Goal: Task Accomplishment & Management: Use online tool/utility

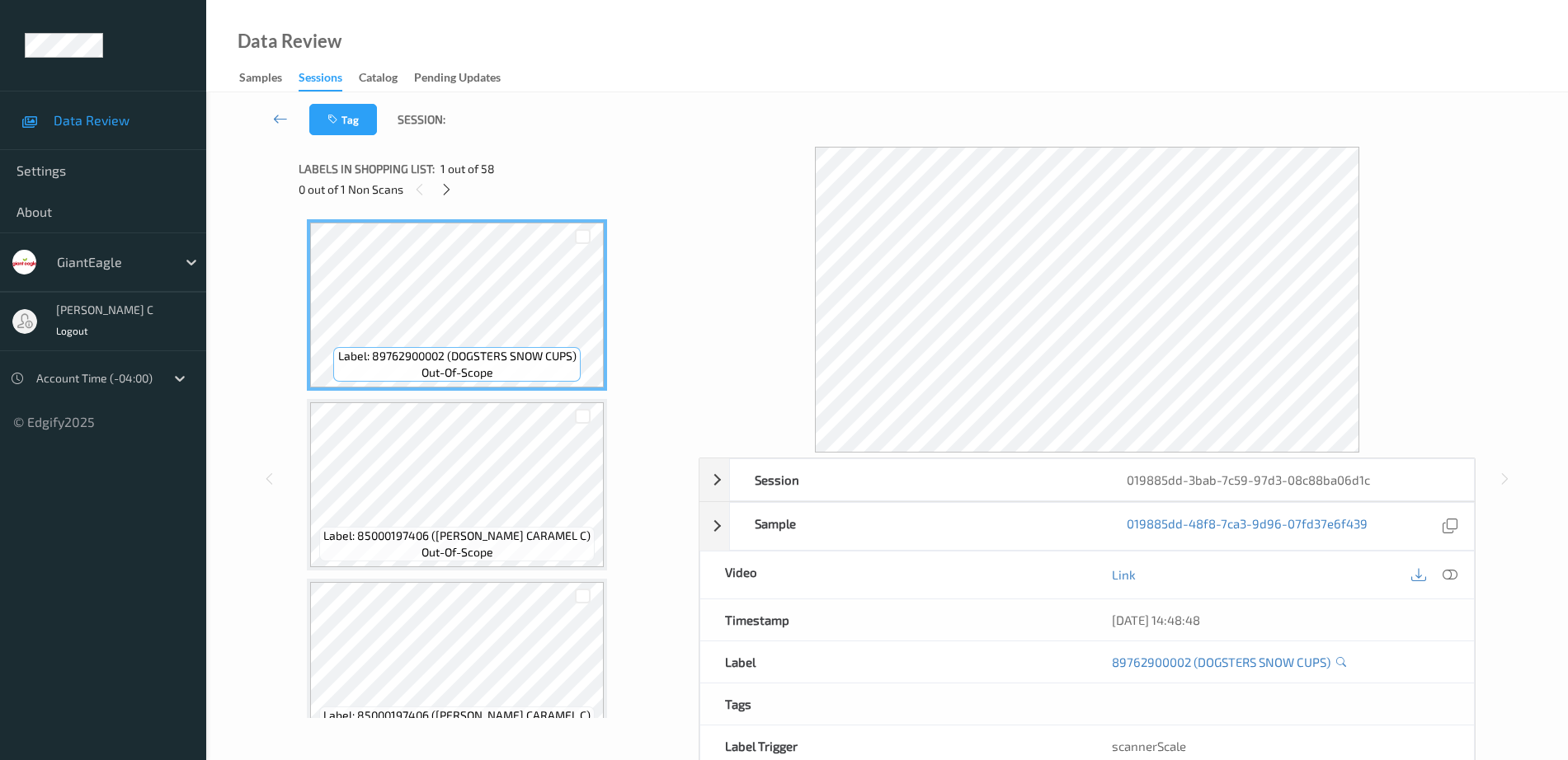
click at [457, 192] on div "0 out of 1 Non Scans" at bounding box center [492, 189] width 388 height 21
click at [454, 192] on div at bounding box center [447, 189] width 21 height 21
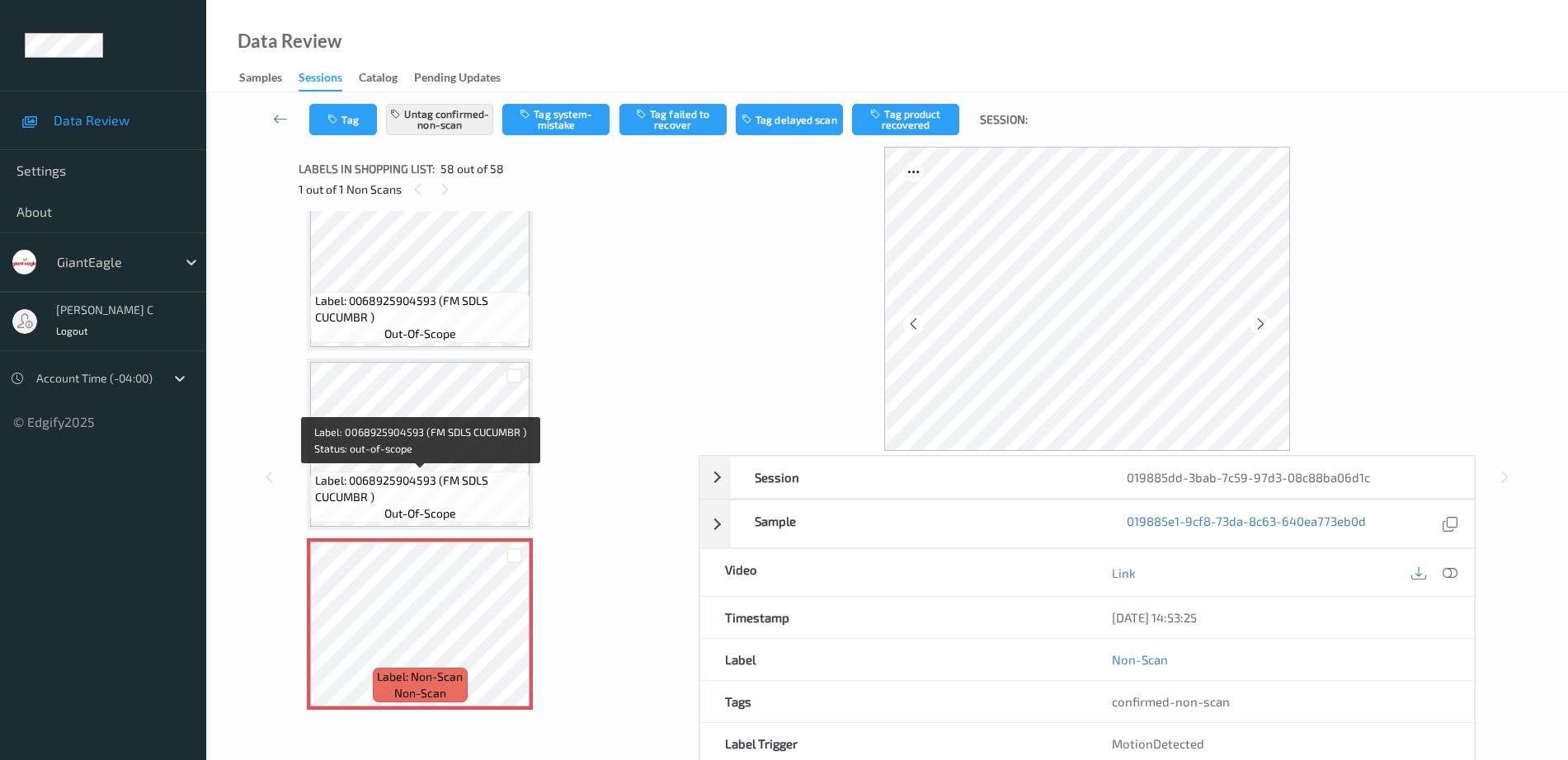
click at [420, 489] on span "Label: 0068925904593 (FM SDLS CUCUMBR )" at bounding box center [419, 488] width 211 height 33
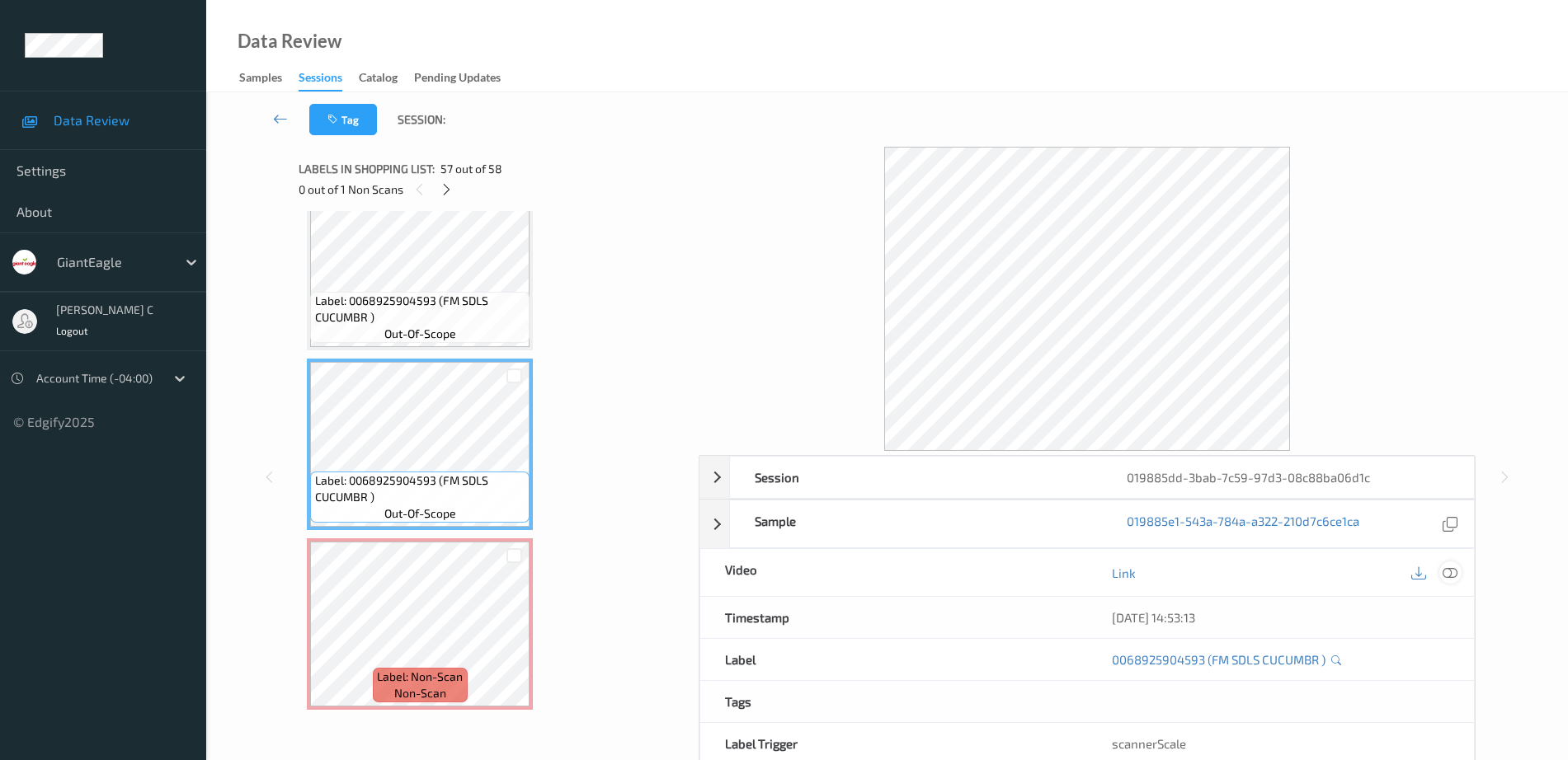
click at [1448, 569] on icon at bounding box center [1450, 573] width 15 height 15
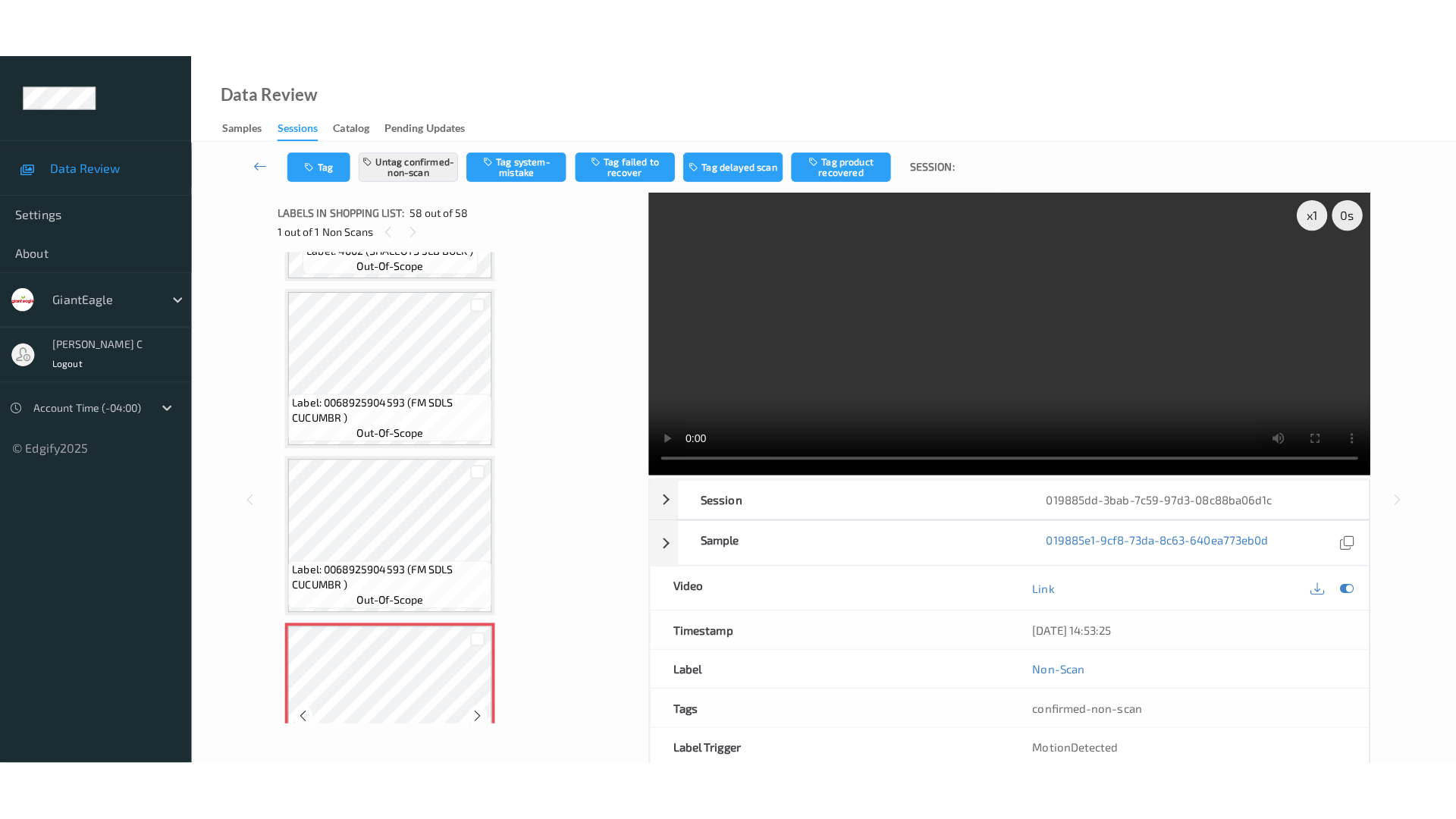
scroll to position [9033, 0]
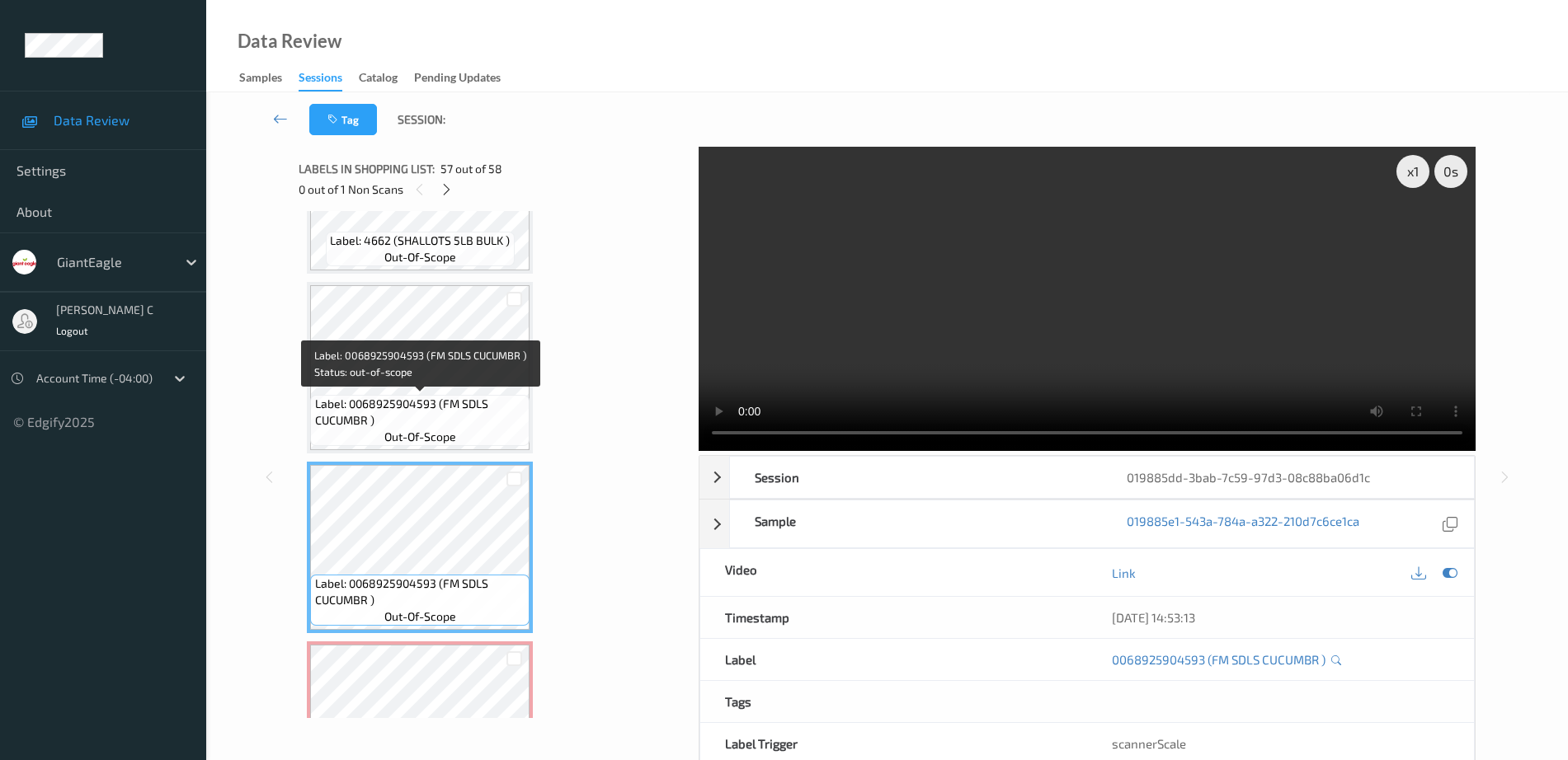
click at [431, 423] on span "Label: 0068925904593 (FM SDLS CUCUMBR )" at bounding box center [419, 412] width 211 height 33
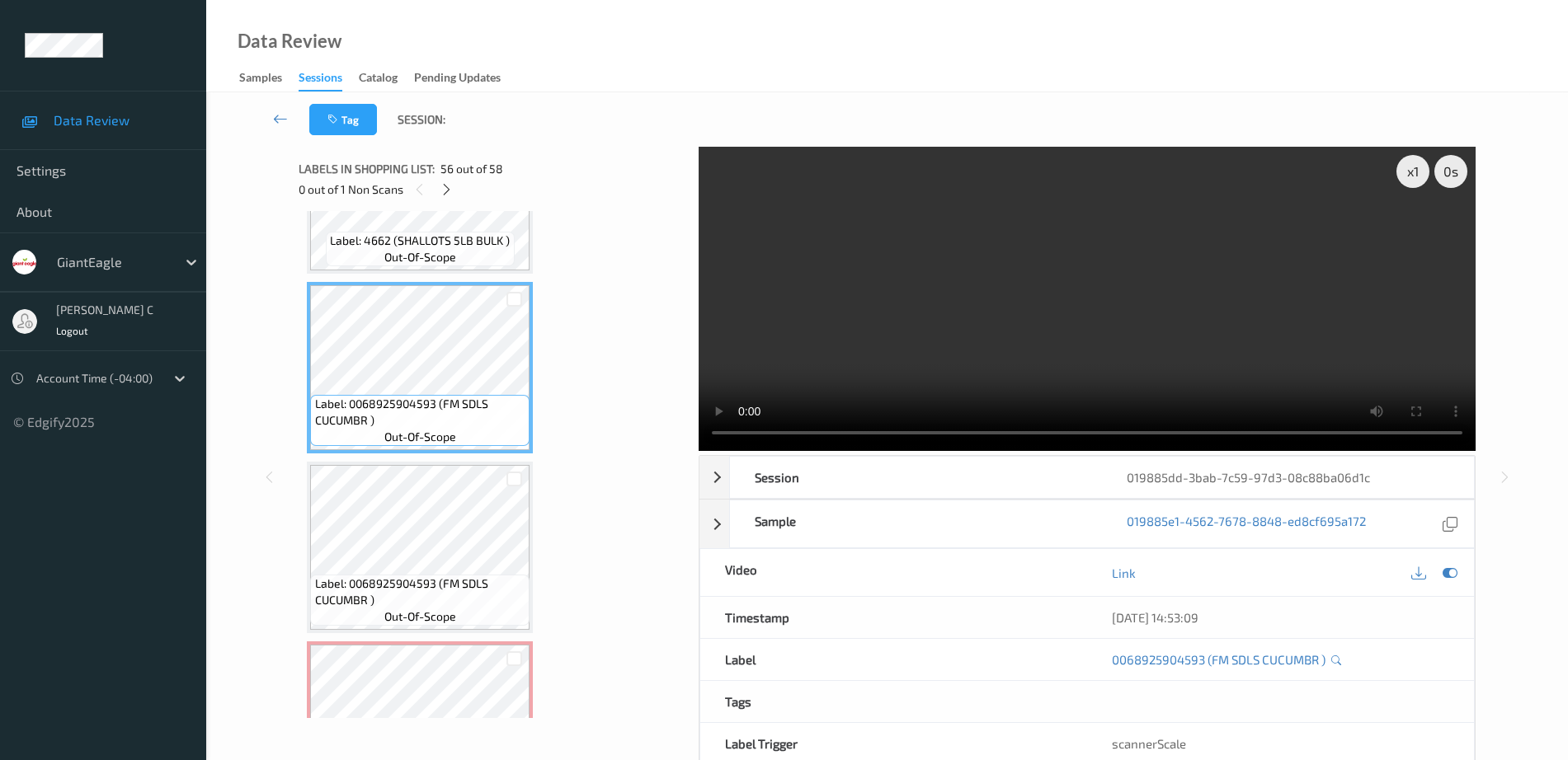
scroll to position [9792, 0]
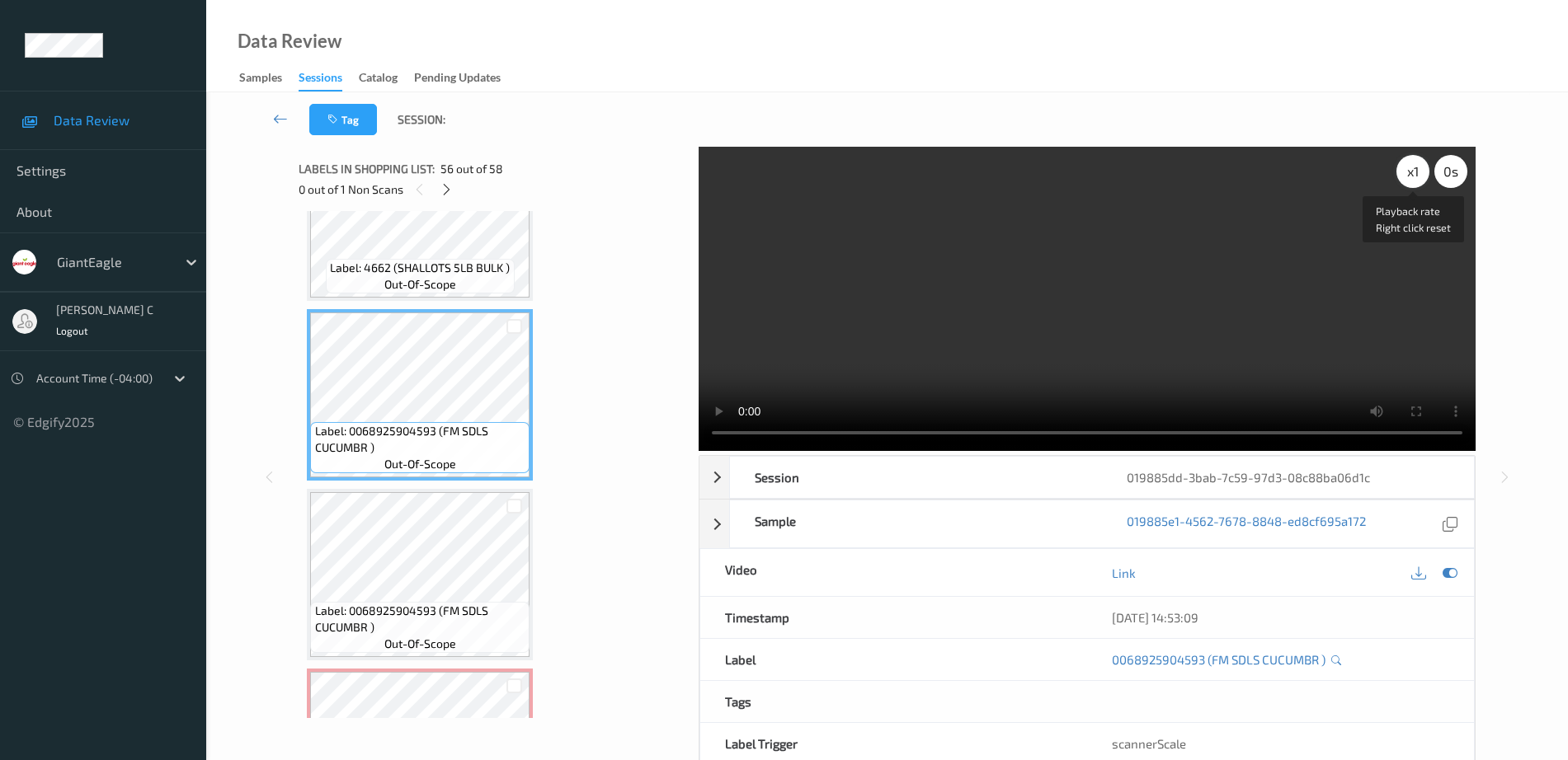
click at [1409, 182] on div "x 1" at bounding box center [1412, 171] width 33 height 33
click at [1409, 182] on div "x 4" at bounding box center [1412, 171] width 33 height 33
click at [1403, 174] on div "x 8" at bounding box center [1412, 171] width 33 height 33
click at [1404, 174] on div "x 1" at bounding box center [1412, 171] width 33 height 33
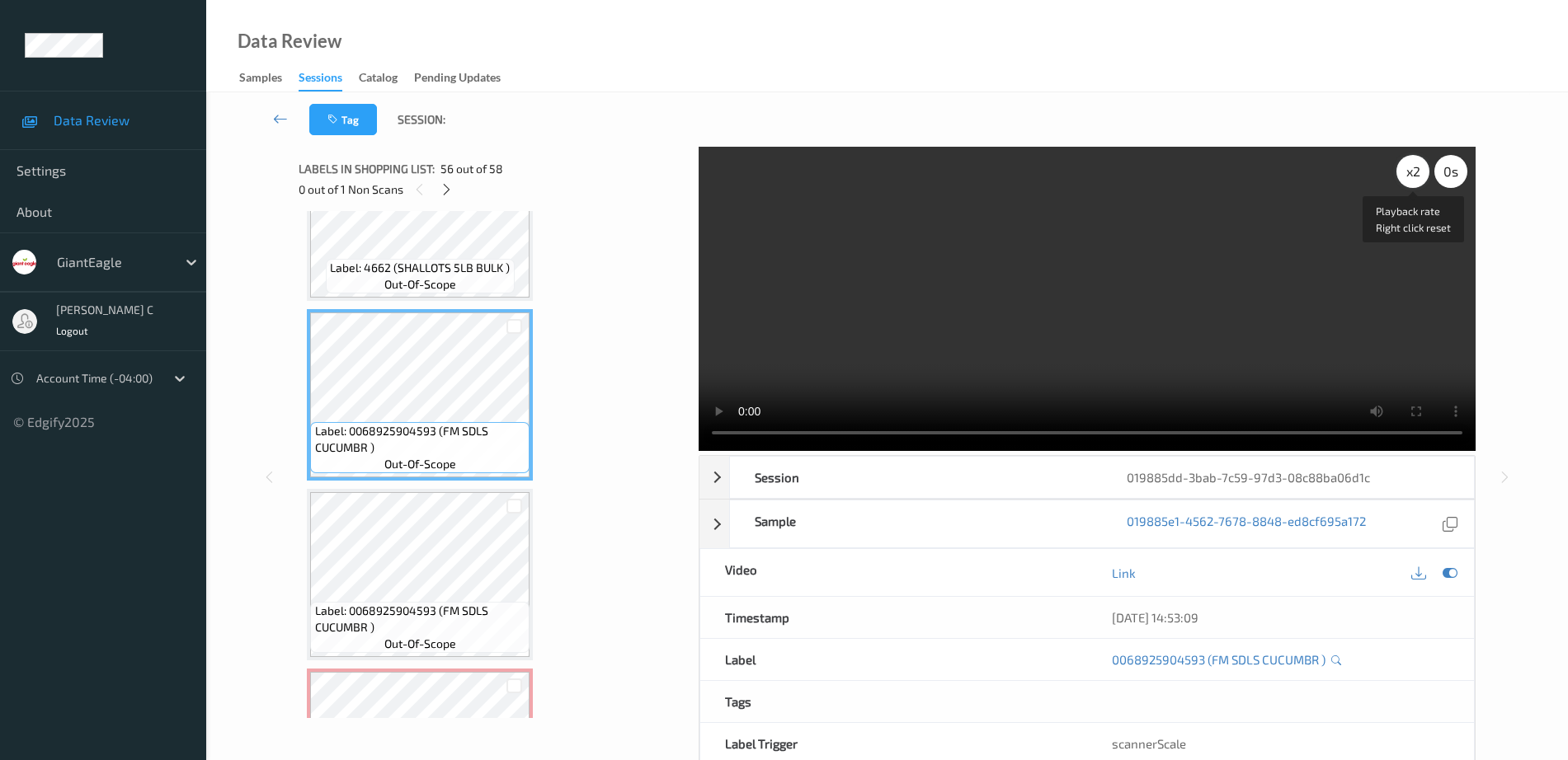
click at [1413, 172] on div "x 2" at bounding box center [1412, 171] width 33 height 33
click at [1416, 178] on div "x 4" at bounding box center [1412, 171] width 33 height 33
click at [1416, 178] on div "x 8" at bounding box center [1412, 171] width 33 height 33
click at [1416, 178] on div "x 1" at bounding box center [1412, 171] width 33 height 33
click at [1416, 178] on div "x 2" at bounding box center [1412, 171] width 33 height 33
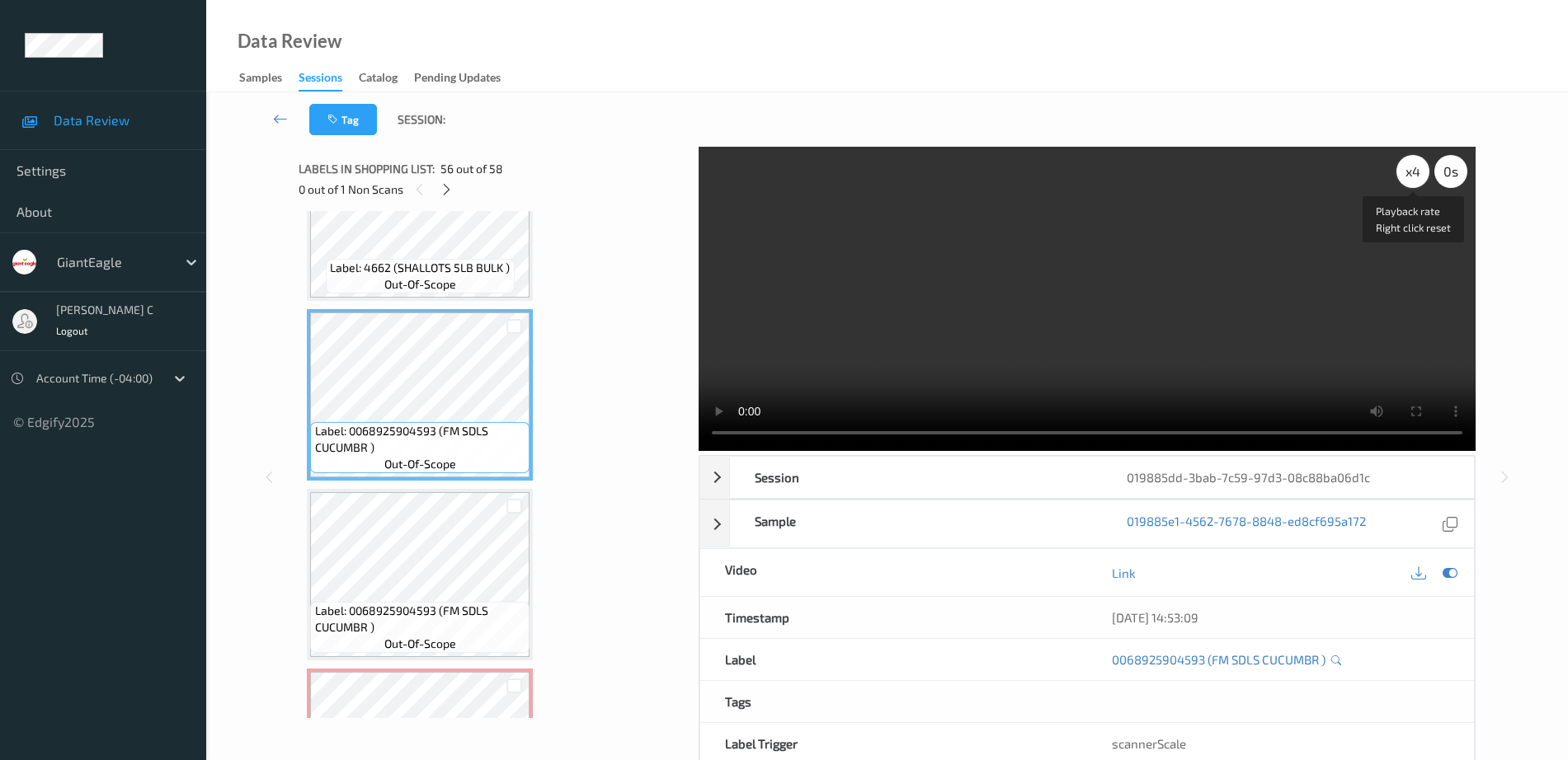
click at [1416, 178] on div "x 4" at bounding box center [1412, 171] width 33 height 33
click at [1416, 178] on div "x 8" at bounding box center [1412, 171] width 33 height 33
click at [1409, 172] on div "x 1" at bounding box center [1412, 171] width 33 height 33
click at [1409, 172] on div "x 2" at bounding box center [1412, 171] width 33 height 33
click at [1409, 172] on div "x 4" at bounding box center [1412, 171] width 33 height 33
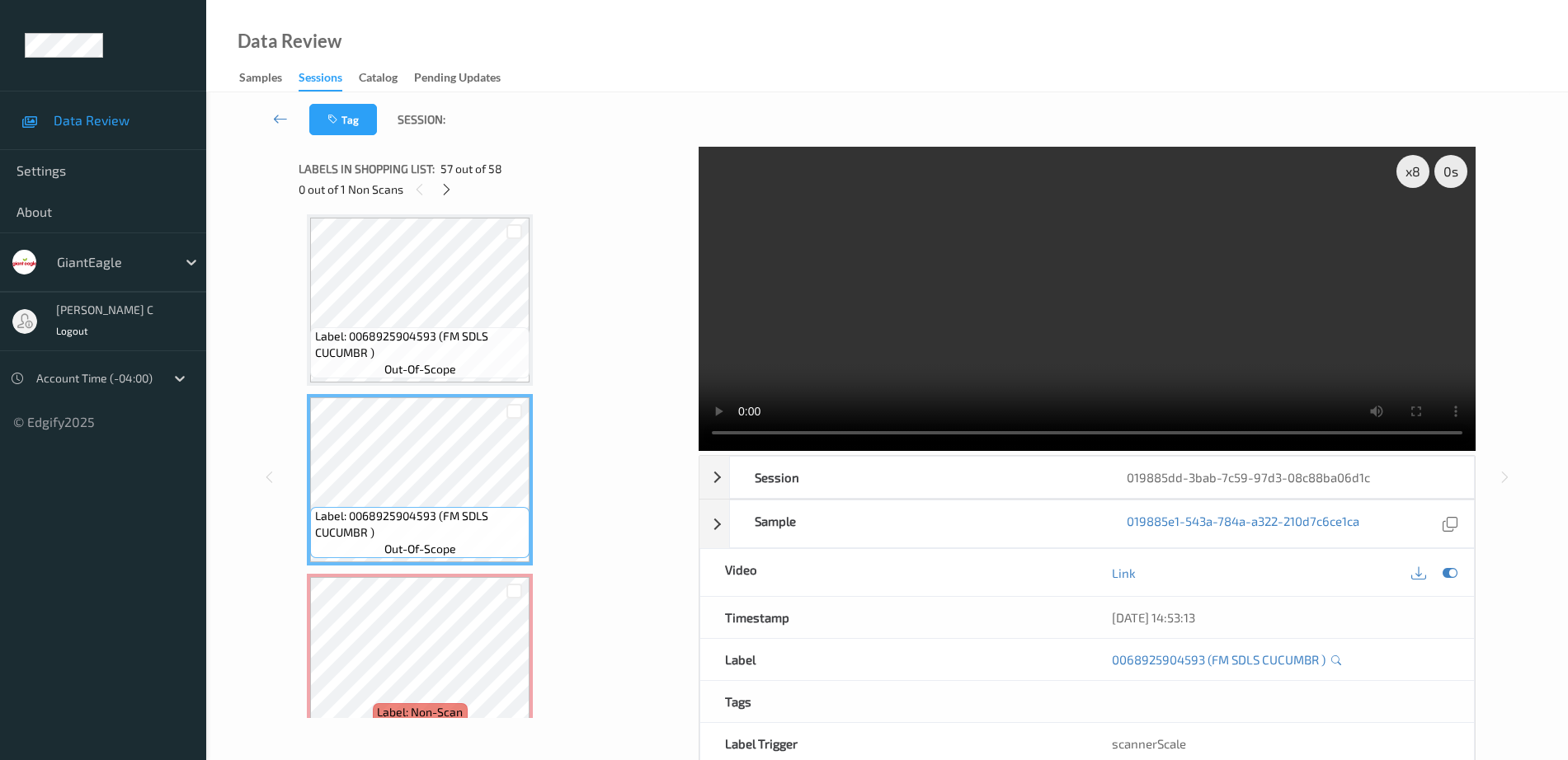
scroll to position [9922, 0]
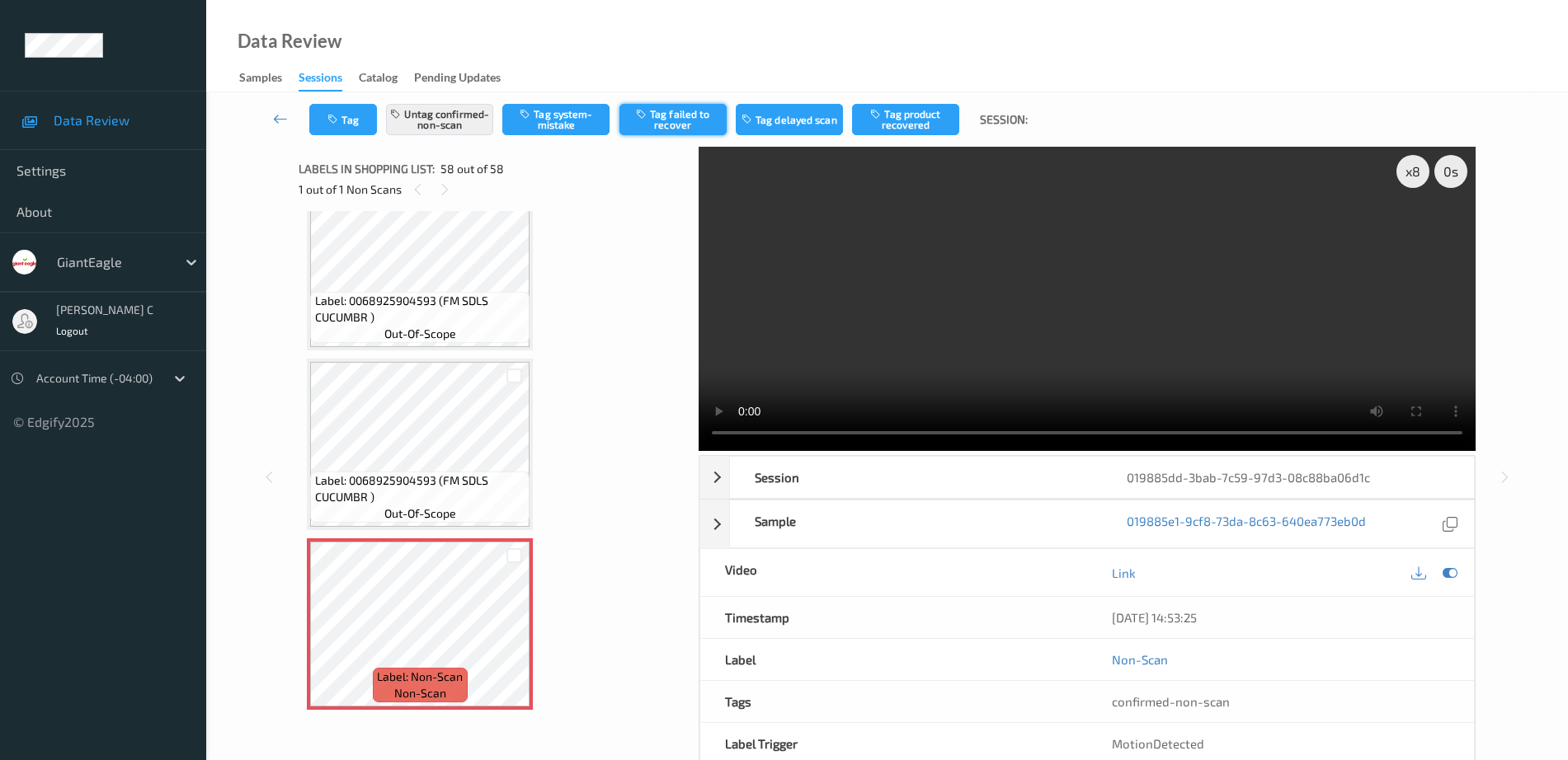
click at [664, 119] on button "Tag failed to recover" at bounding box center [673, 119] width 107 height 31
